Goal: Information Seeking & Learning: Learn about a topic

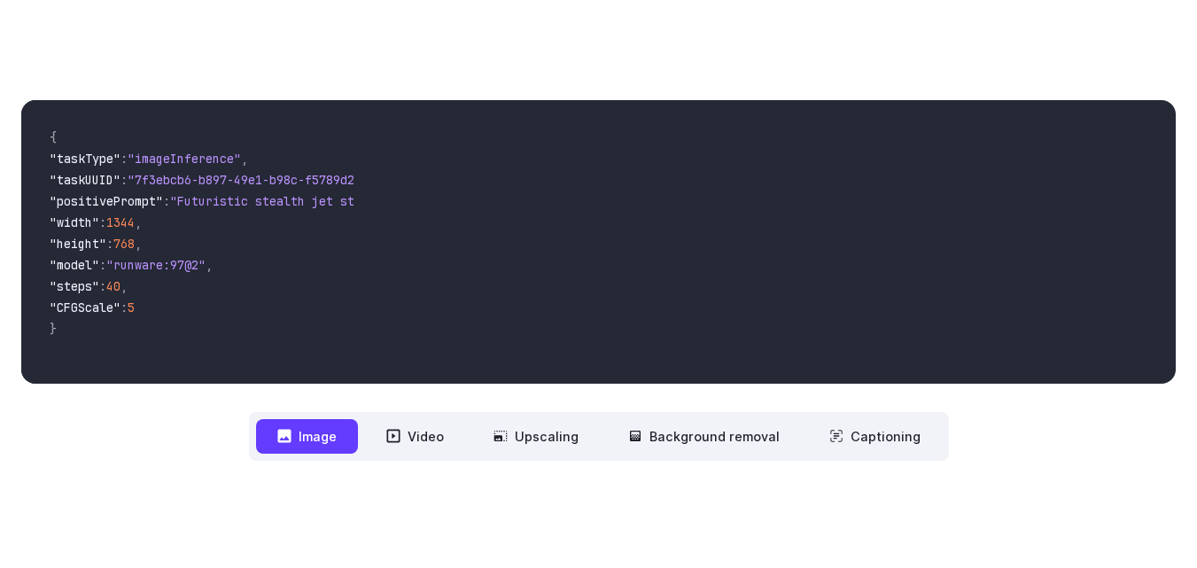
scroll to position [570, 0]
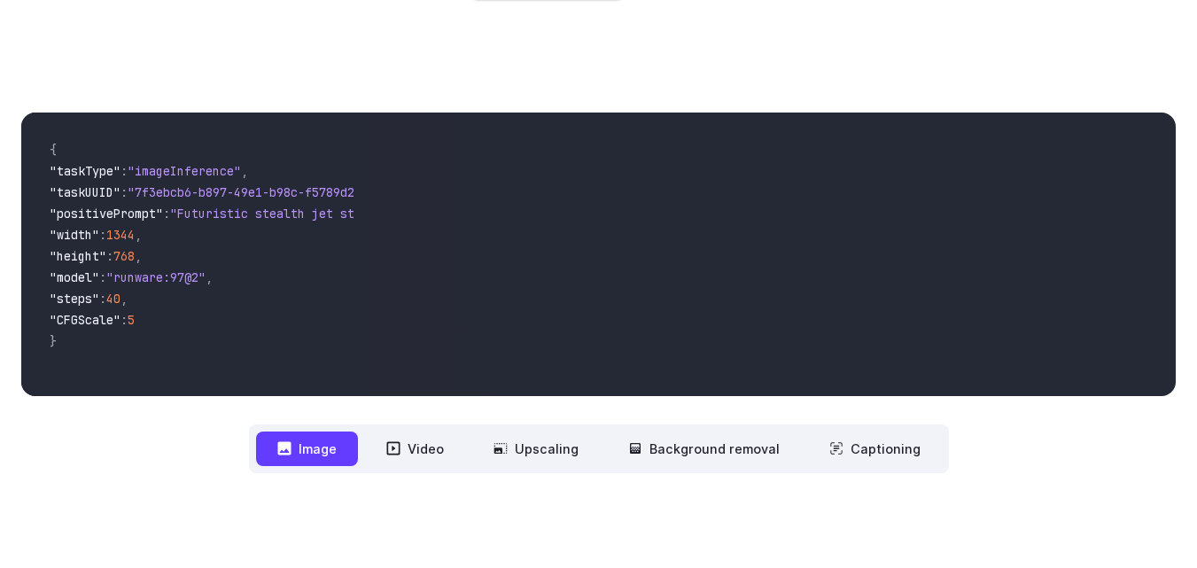
click at [216, 397] on div "**********" at bounding box center [598, 293] width 1154 height 361
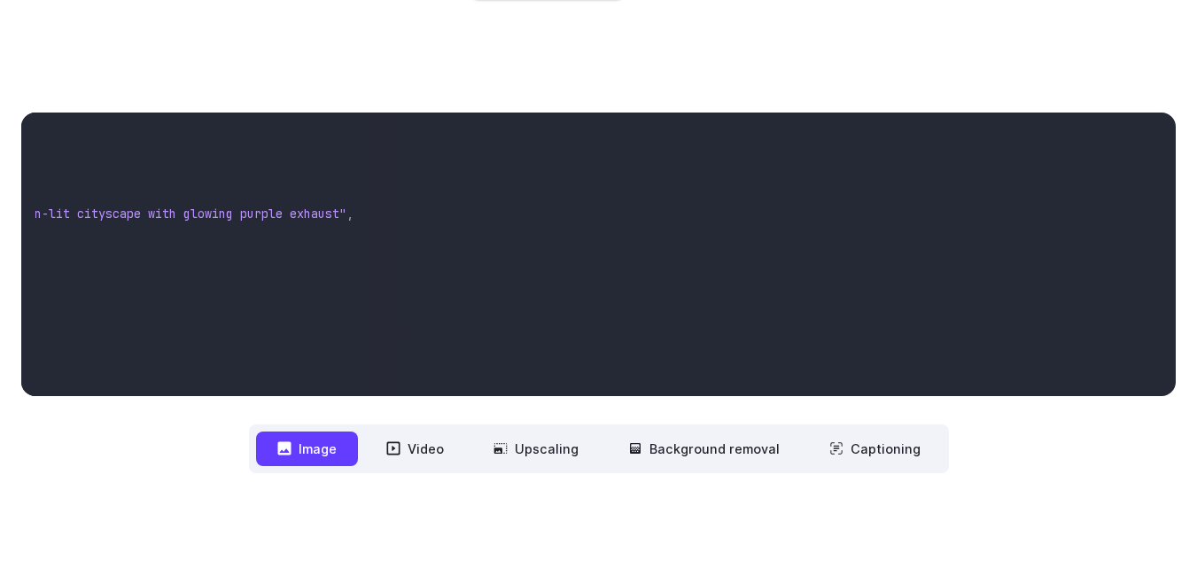
scroll to position [0, 0]
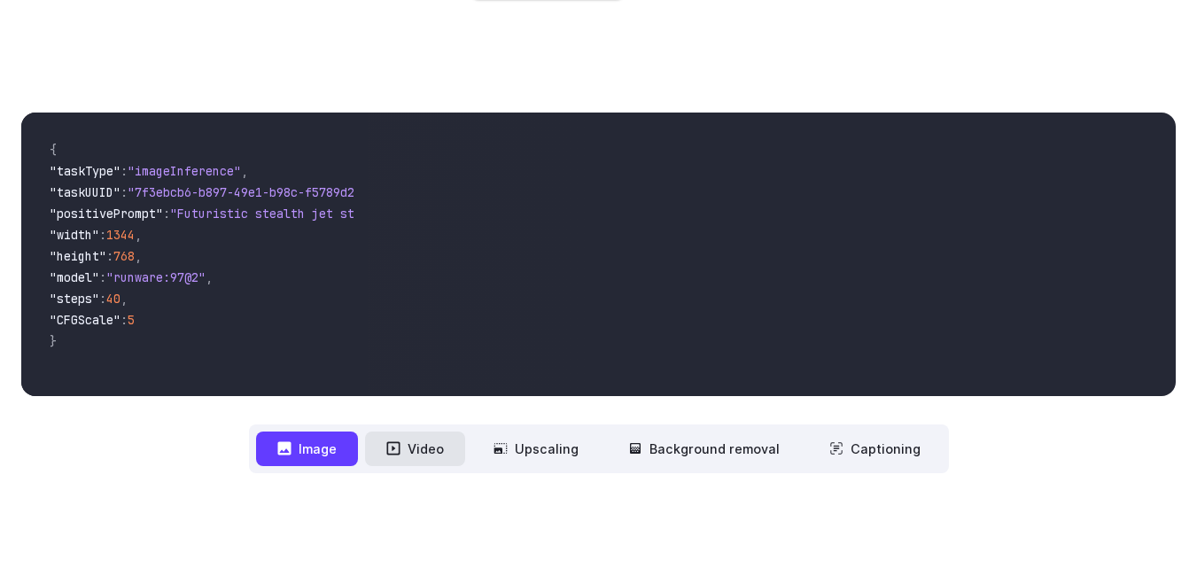
click at [417, 451] on button "Video" at bounding box center [415, 448] width 100 height 35
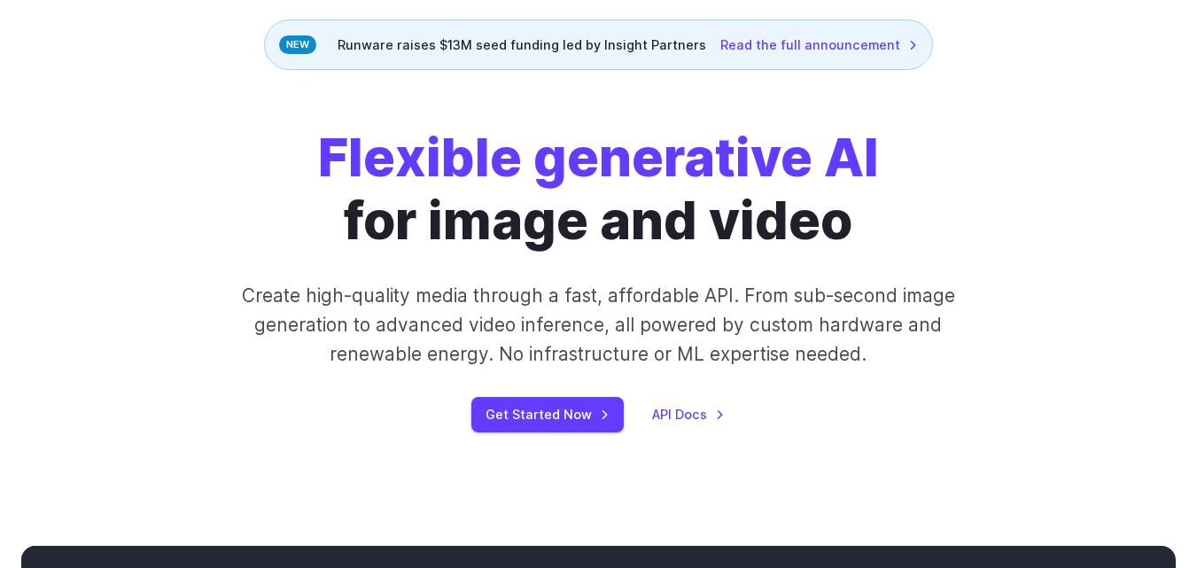
scroll to position [298, 0]
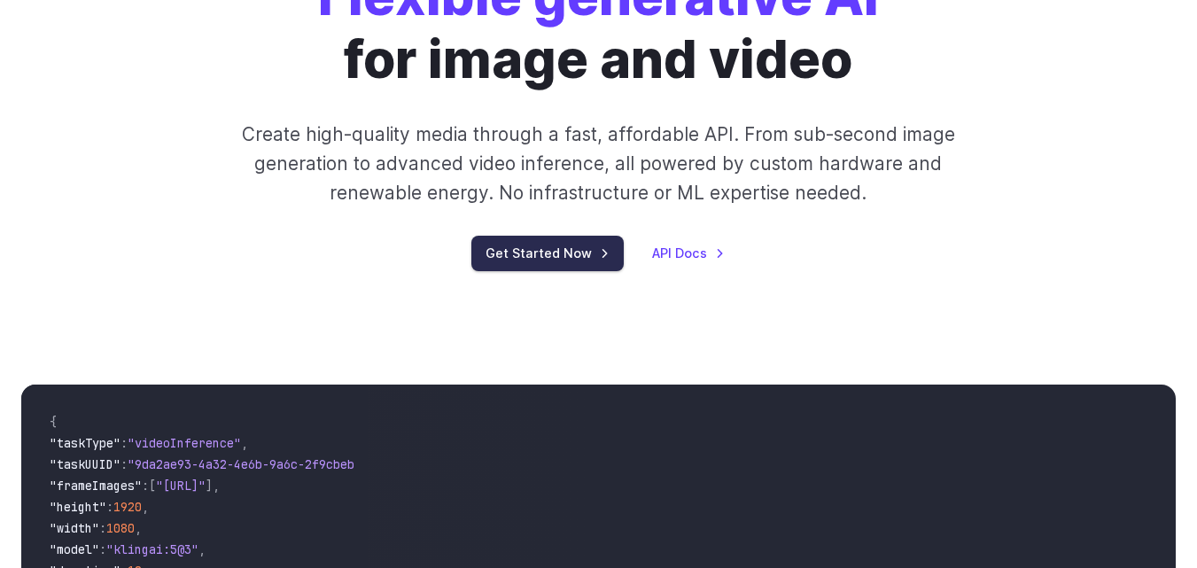
click at [569, 265] on link "Get Started Now" at bounding box center [547, 253] width 152 height 35
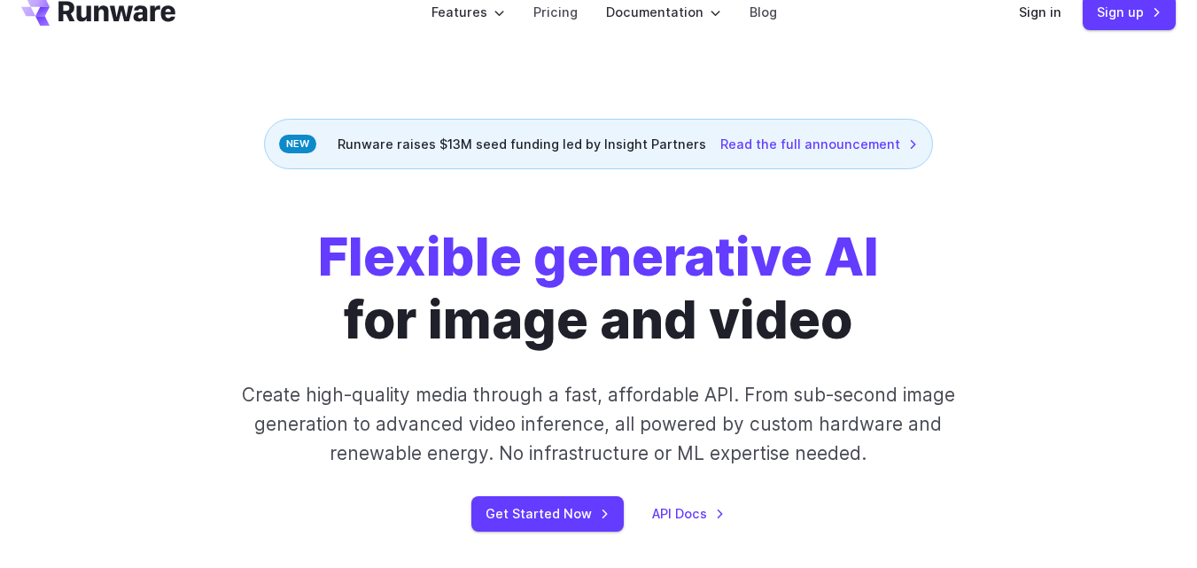
scroll to position [0, 0]
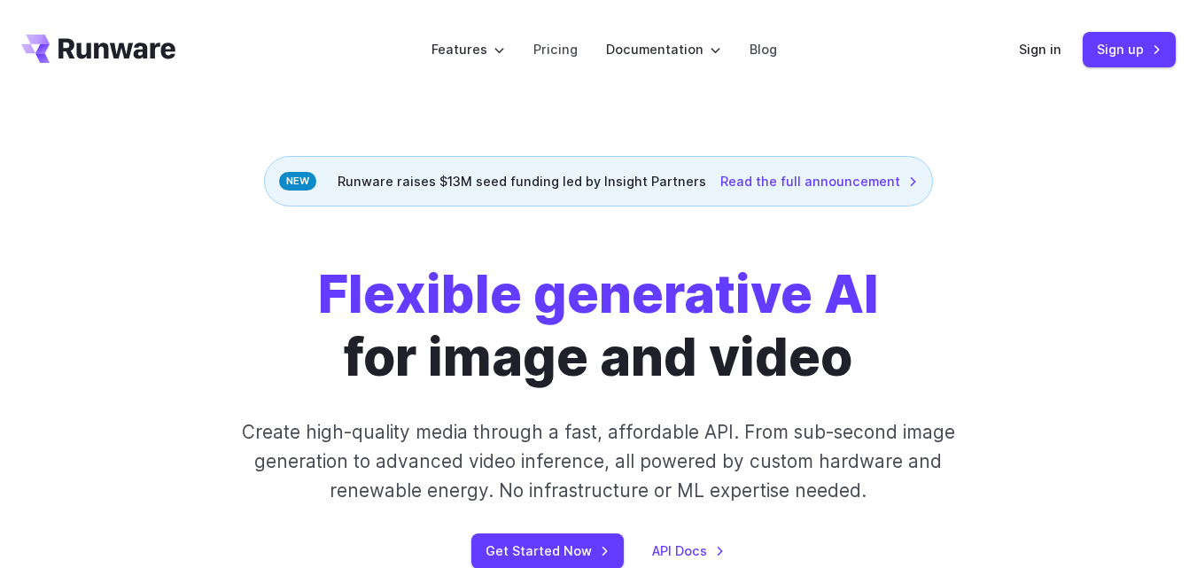
click at [833, 25] on header "Features Tasks Image generation Video generation Sonic Inference Engine™ Models…" at bounding box center [598, 49] width 1197 height 99
